Goal: Transaction & Acquisition: Purchase product/service

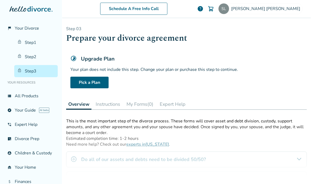
click at [28, 43] on link "Step 1" at bounding box center [36, 42] width 44 height 12
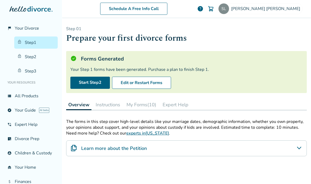
click at [33, 57] on link "Step 2" at bounding box center [36, 57] width 44 height 12
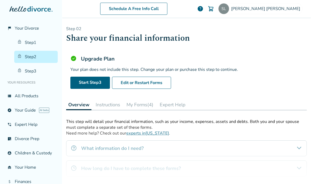
click at [34, 70] on link "Step 3" at bounding box center [36, 71] width 44 height 12
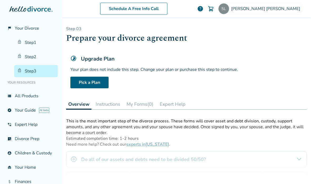
click at [85, 84] on link "Pick a Plan" at bounding box center [89, 83] width 38 height 12
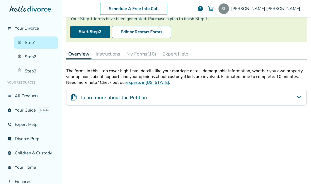
scroll to position [60, 0]
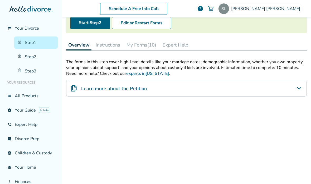
click at [39, 55] on link "Step 2" at bounding box center [36, 57] width 44 height 12
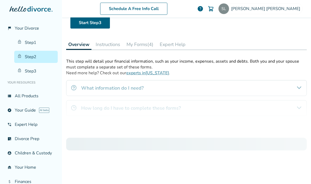
scroll to position [26, 0]
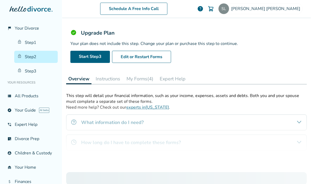
click at [36, 70] on link "Step 3" at bounding box center [36, 71] width 44 height 12
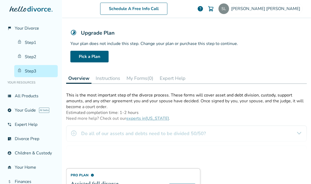
click at [103, 56] on link "Pick a Plan" at bounding box center [89, 57] width 38 height 12
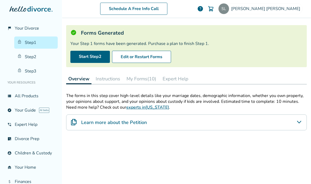
click at [43, 71] on link "Step 3" at bounding box center [36, 71] width 44 height 12
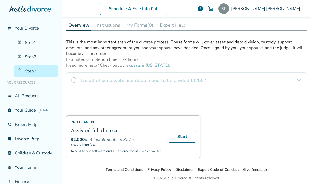
click at [186, 136] on link "Start" at bounding box center [182, 136] width 27 height 12
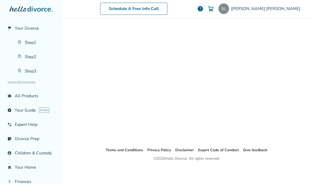
scroll to position [26, 0]
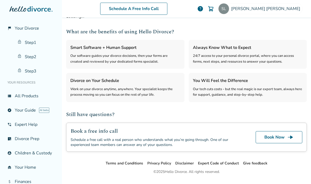
select select "***"
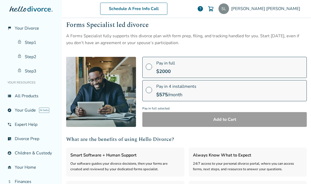
click at [230, 66] on label "Pay in full $ 2000" at bounding box center [224, 67] width 165 height 21
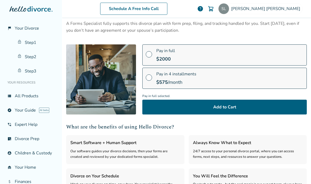
scroll to position [39, 0]
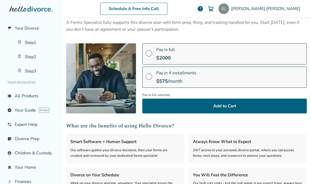
click at [34, 101] on link "view_list All Products" at bounding box center [31, 96] width 54 height 12
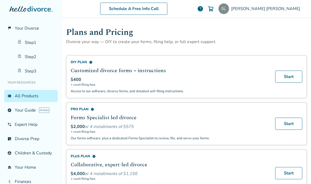
click at [44, 111] on span "AI beta" at bounding box center [44, 109] width 10 height 5
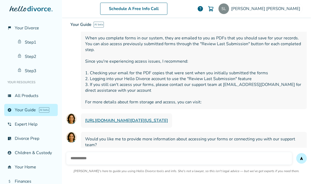
scroll to position [21, 0]
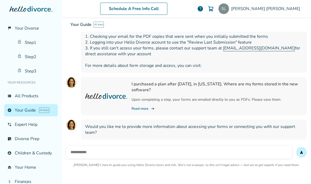
click at [42, 118] on link "phone_in_talk Expert Help" at bounding box center [31, 124] width 54 height 12
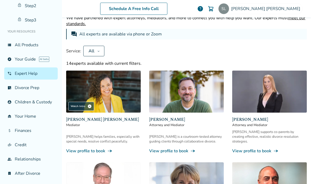
scroll to position [50, 0]
click at [33, 137] on link "attach_money Finances" at bounding box center [31, 131] width 54 height 12
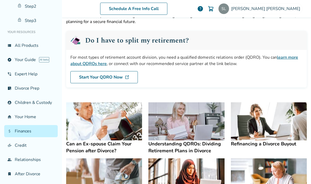
click at [110, 79] on link "Start Your QDRO Now" at bounding box center [104, 77] width 68 height 12
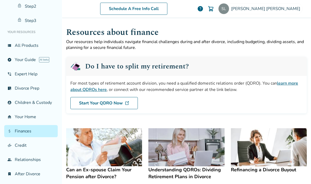
scroll to position [-1, 0]
